Goal: Information Seeking & Learning: Learn about a topic

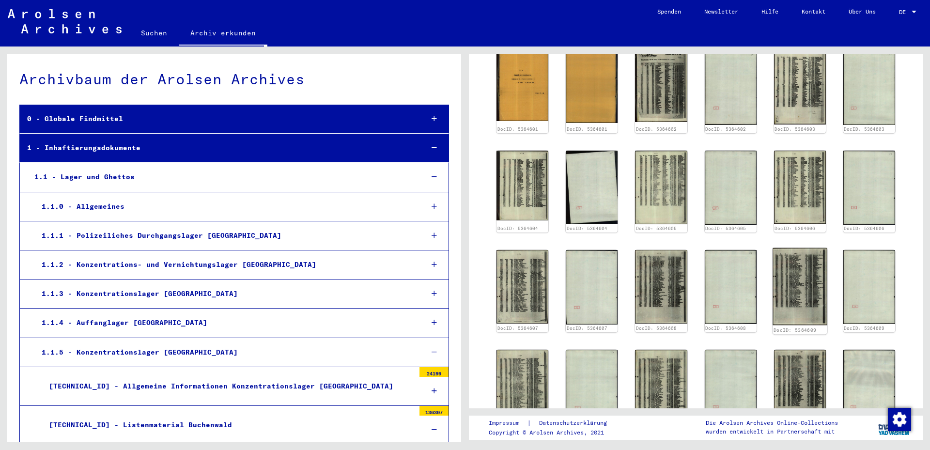
click at [789, 259] on img at bounding box center [799, 286] width 55 height 77
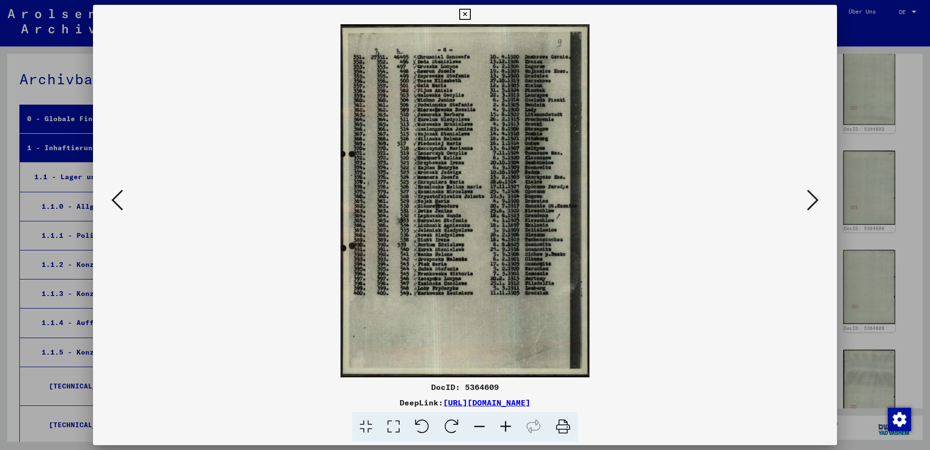
scroll to position [837, 0]
click at [117, 195] on icon at bounding box center [117, 199] width 12 height 23
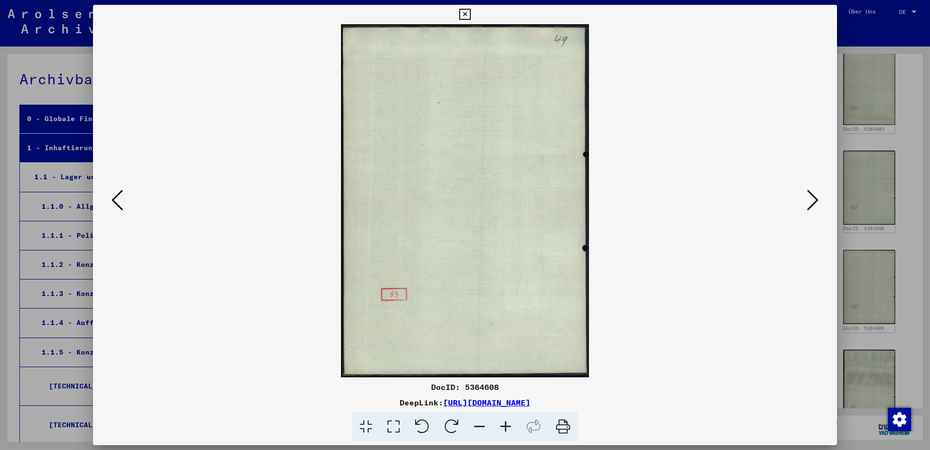
click at [117, 195] on icon at bounding box center [117, 199] width 12 height 23
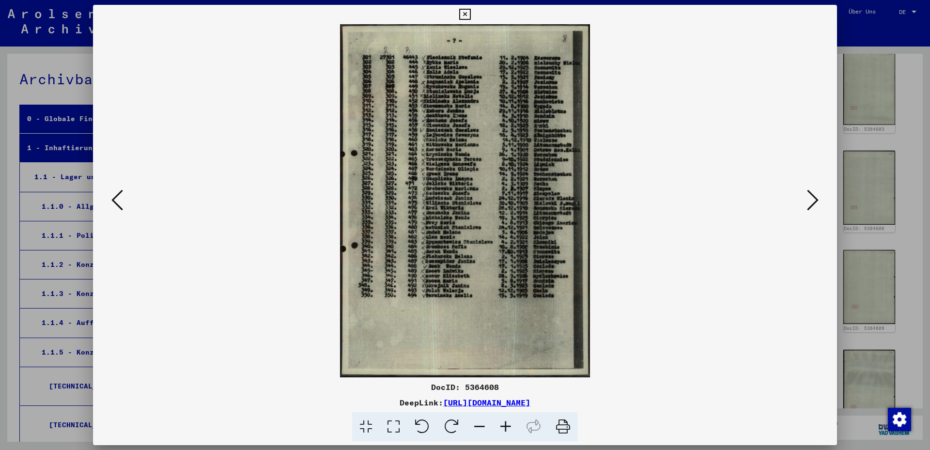
click at [117, 195] on icon at bounding box center [117, 199] width 12 height 23
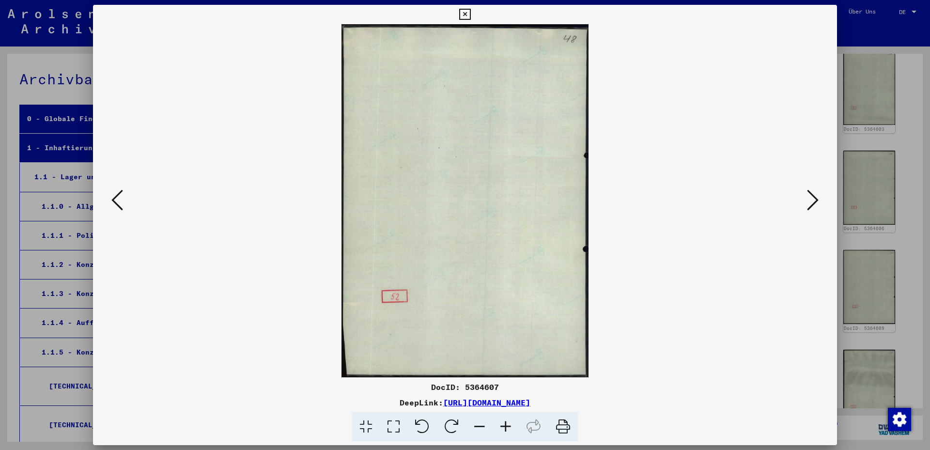
click at [892, 244] on div at bounding box center [465, 225] width 930 height 450
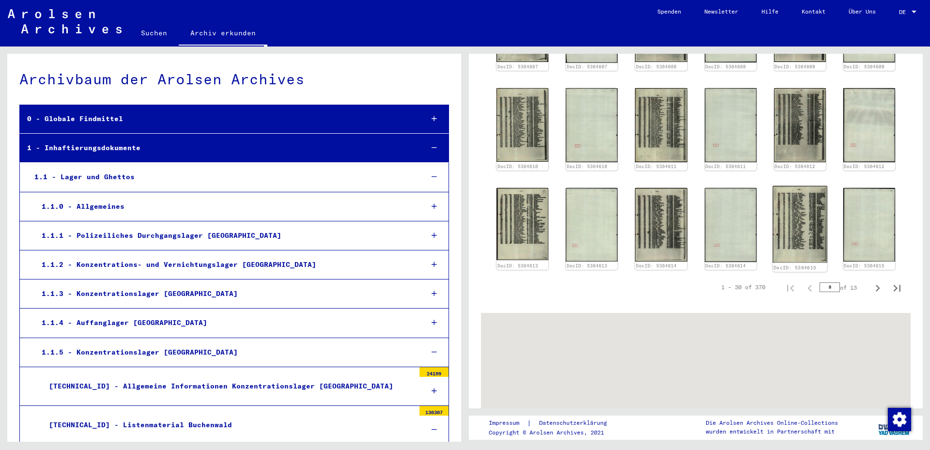
click at [806, 213] on img at bounding box center [799, 224] width 55 height 77
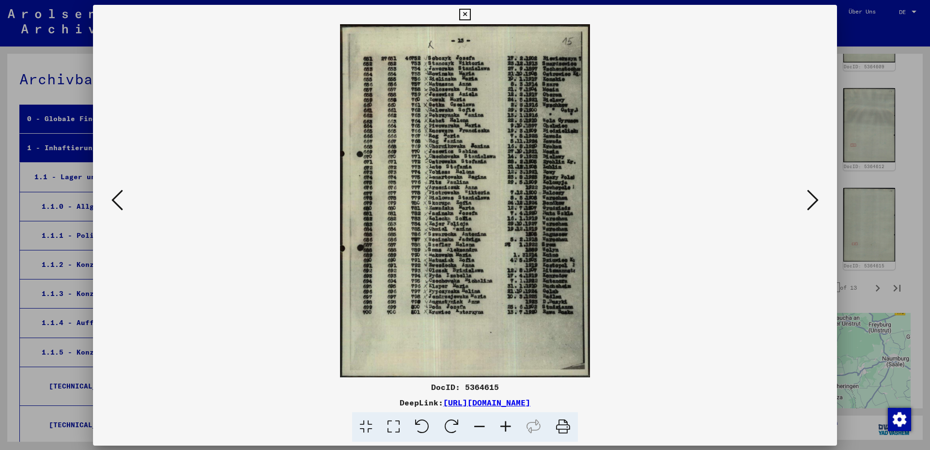
scroll to position [1098, 0]
click at [115, 199] on icon at bounding box center [117, 199] width 12 height 23
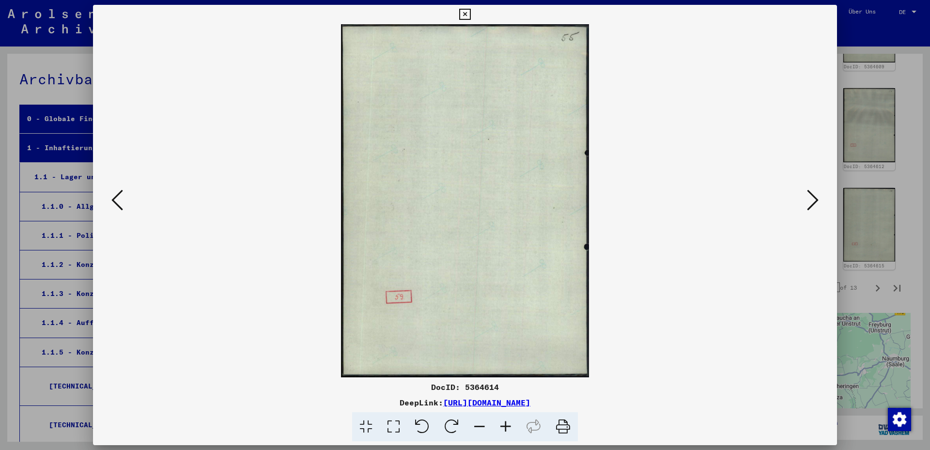
click at [115, 199] on icon at bounding box center [117, 199] width 12 height 23
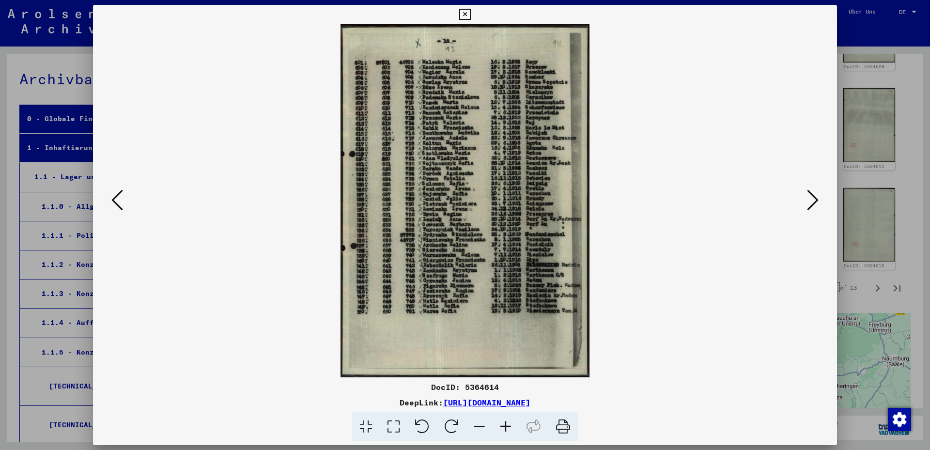
click at [503, 426] on icon at bounding box center [505, 427] width 26 height 30
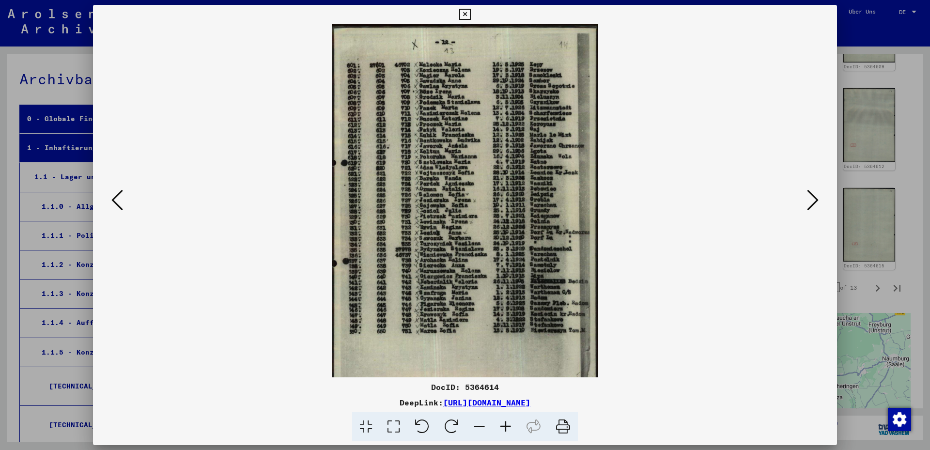
click at [503, 426] on icon at bounding box center [505, 427] width 26 height 30
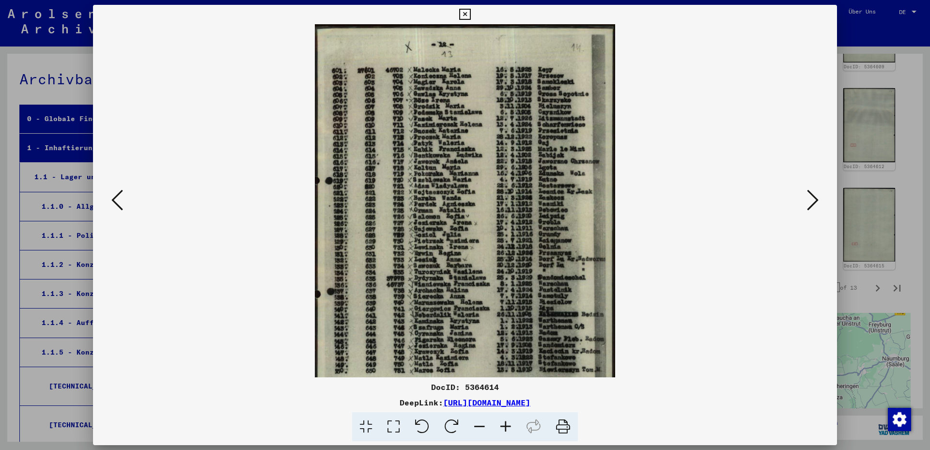
click at [503, 426] on icon at bounding box center [505, 427] width 26 height 30
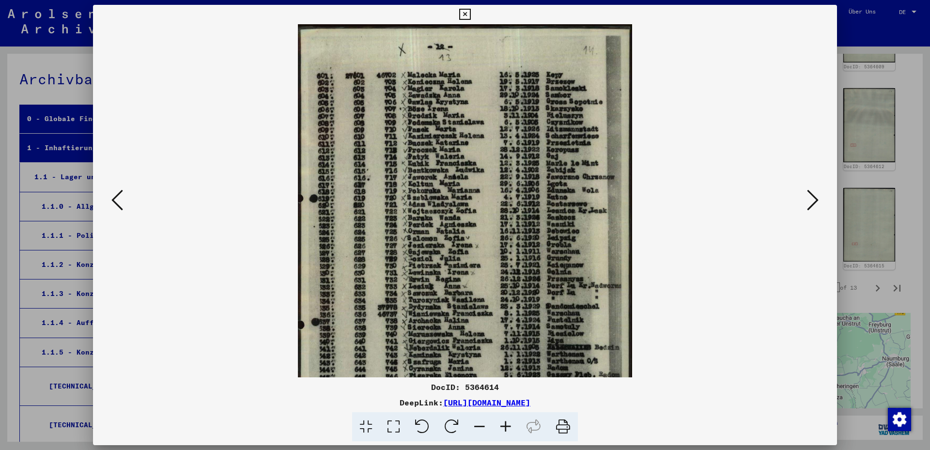
click at [503, 426] on icon at bounding box center [505, 427] width 26 height 30
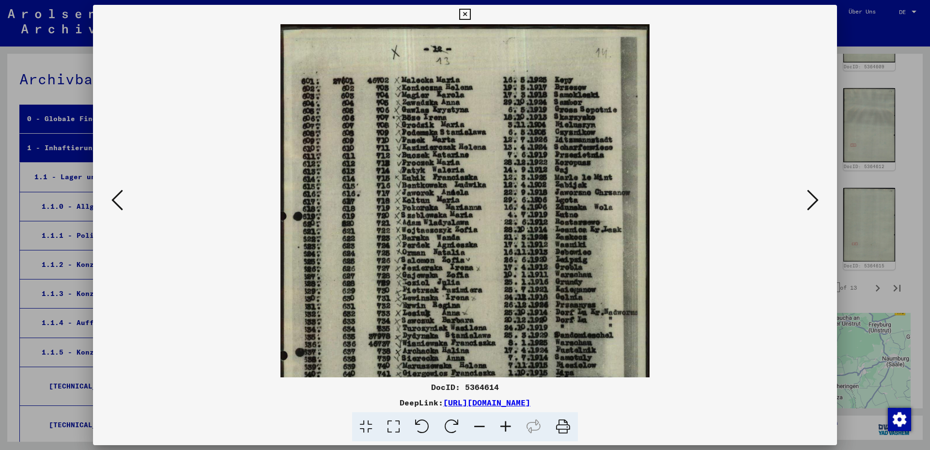
click at [503, 426] on icon at bounding box center [505, 427] width 26 height 30
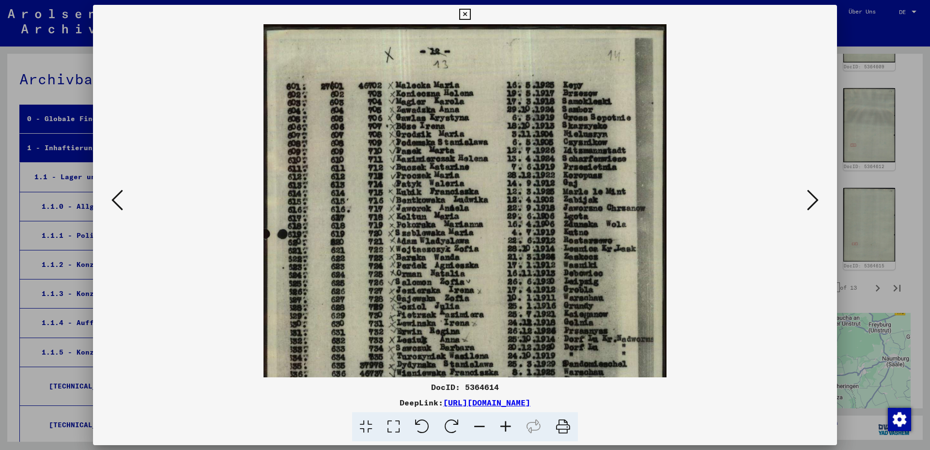
click at [503, 426] on icon at bounding box center [505, 427] width 26 height 30
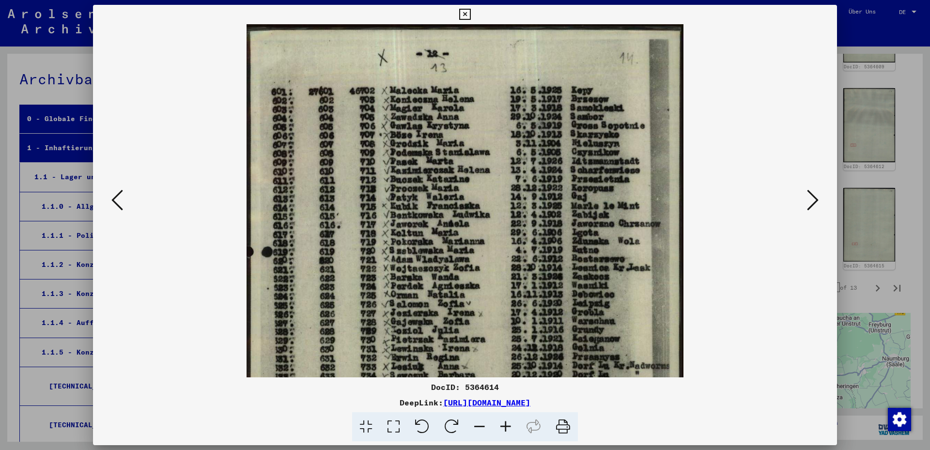
click at [503, 426] on icon at bounding box center [505, 427] width 26 height 30
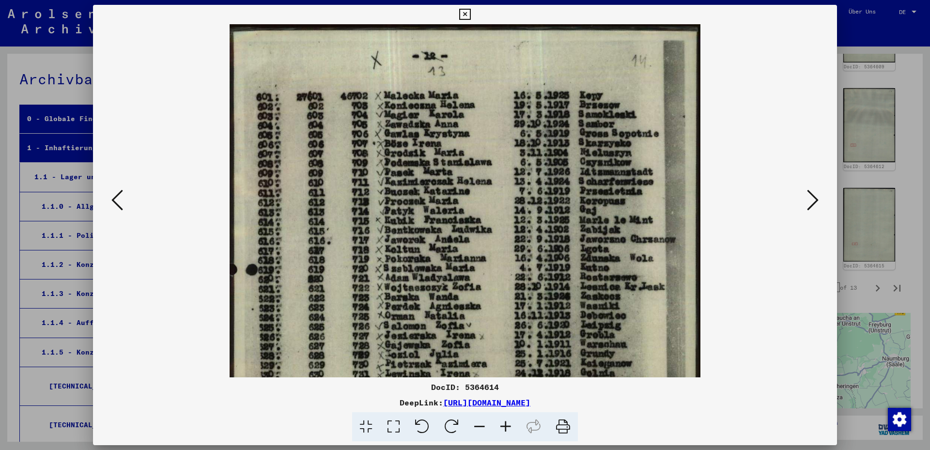
click at [902, 115] on div at bounding box center [465, 225] width 930 height 450
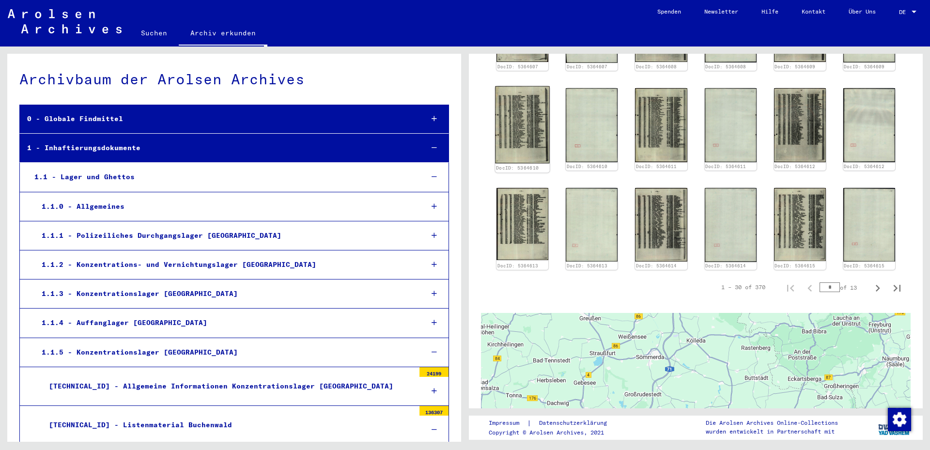
click at [523, 124] on img at bounding box center [522, 124] width 55 height 77
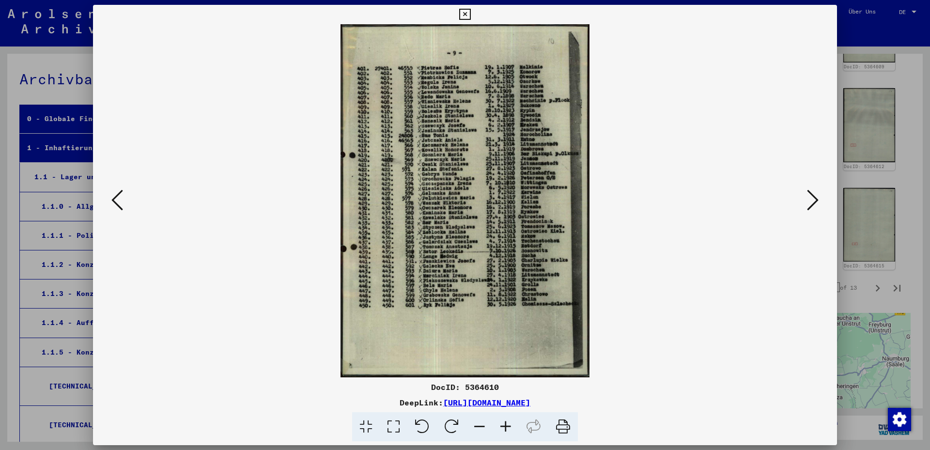
click at [869, 127] on div at bounding box center [465, 225] width 930 height 450
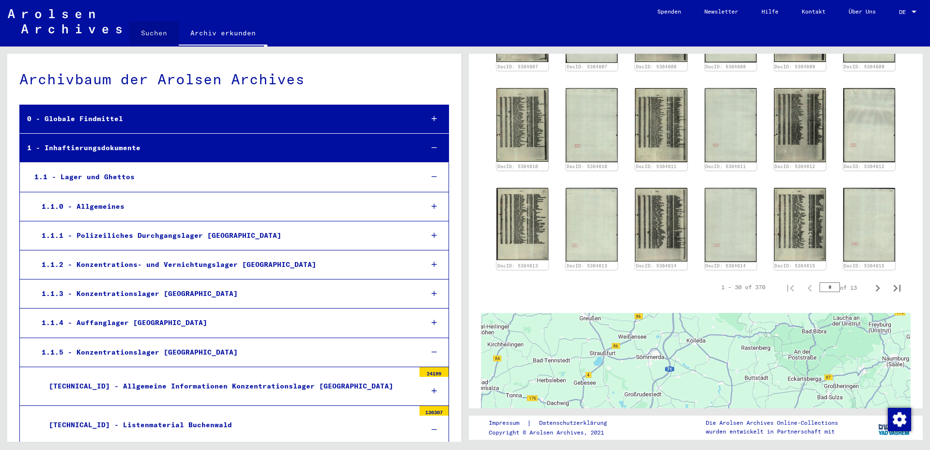
click at [159, 34] on link "Suchen" at bounding box center [153, 32] width 49 height 23
